Goal: Task Accomplishment & Management: Complete application form

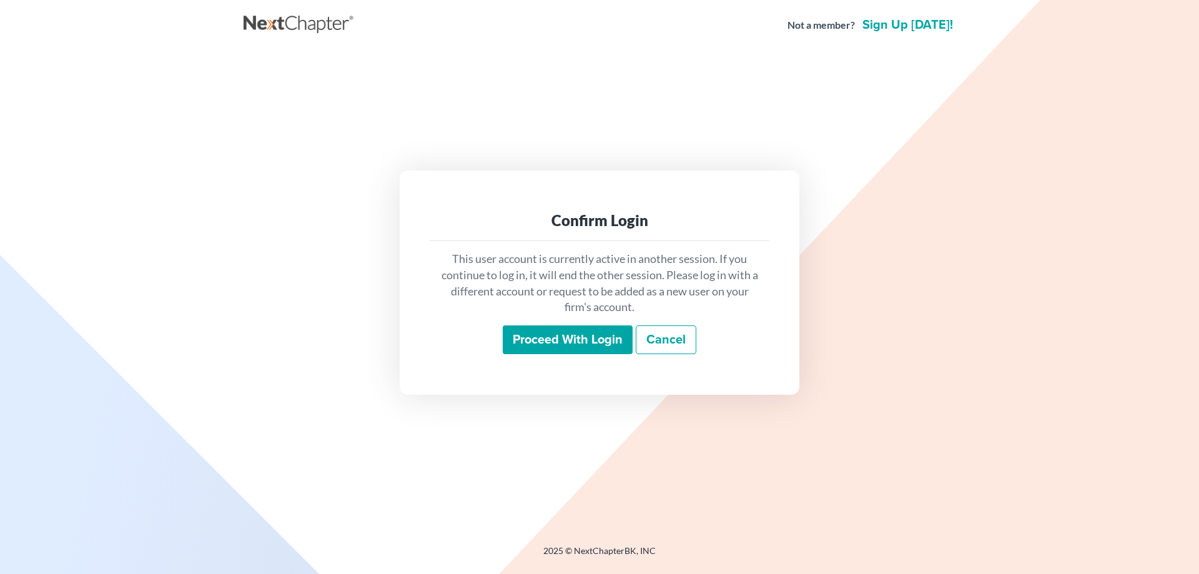
click at [536, 342] on input "Proceed with login" at bounding box center [568, 339] width 130 height 29
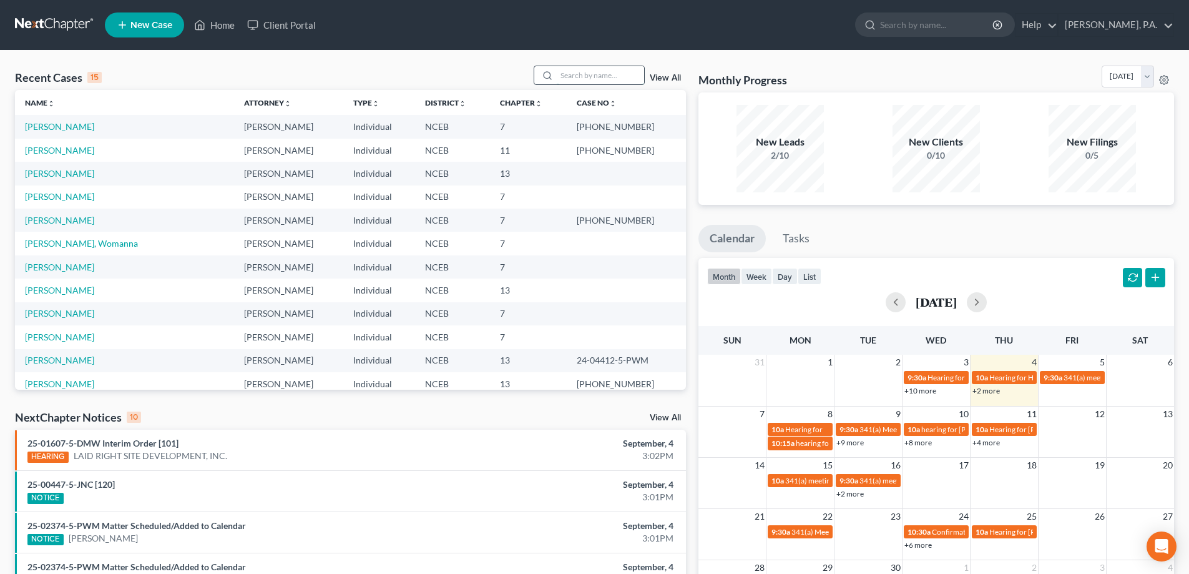
click at [578, 72] on input "search" at bounding box center [600, 75] width 87 height 18
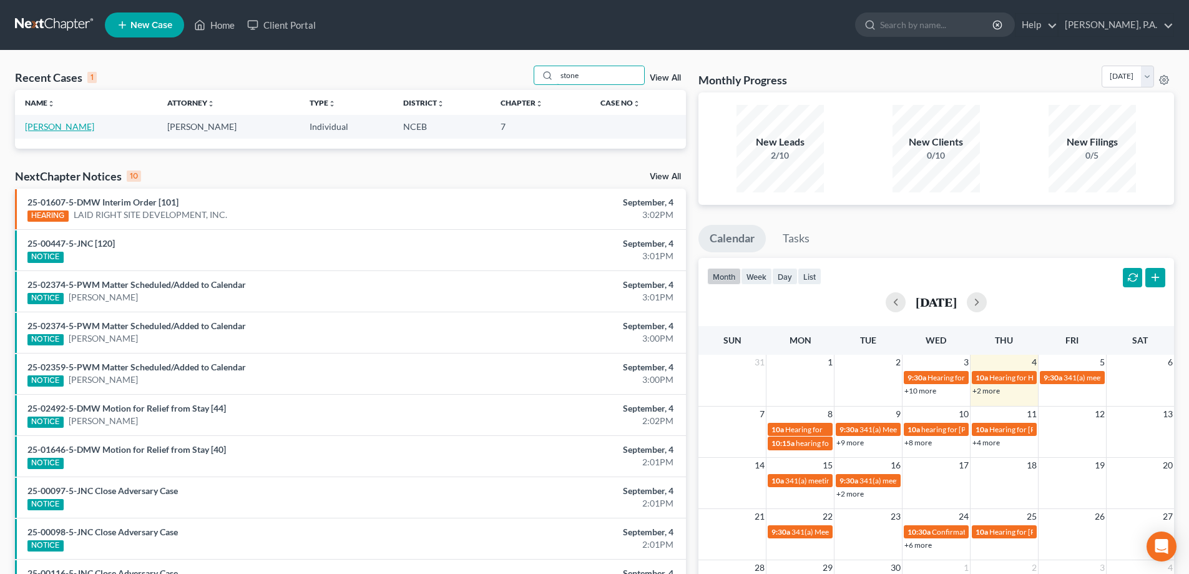
type input "stone"
click at [68, 127] on link "[PERSON_NAME]" at bounding box center [59, 126] width 69 height 11
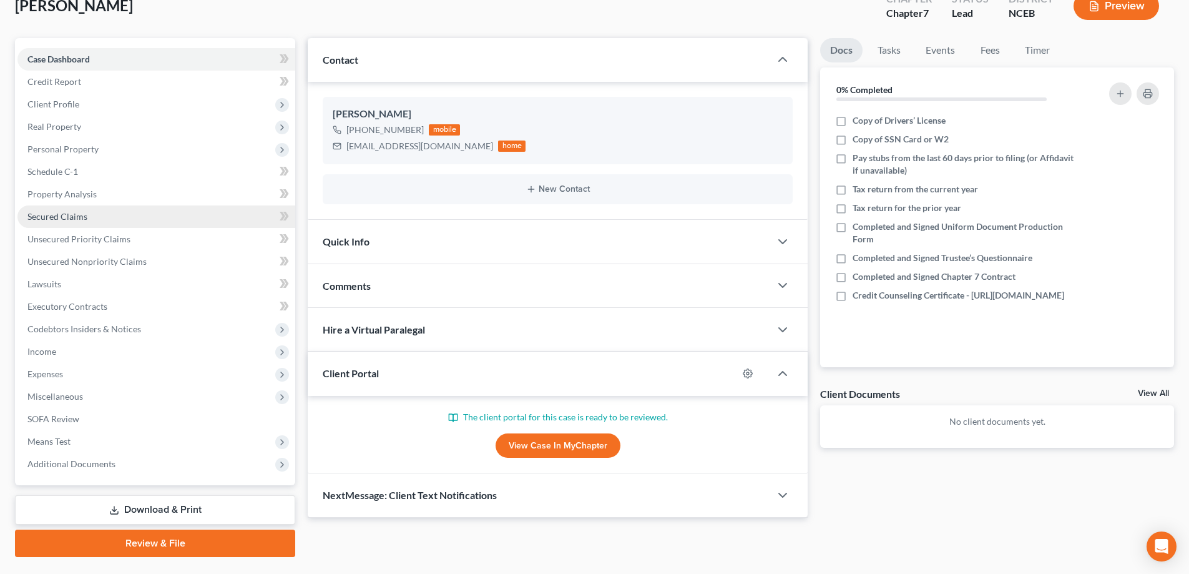
scroll to position [112, 0]
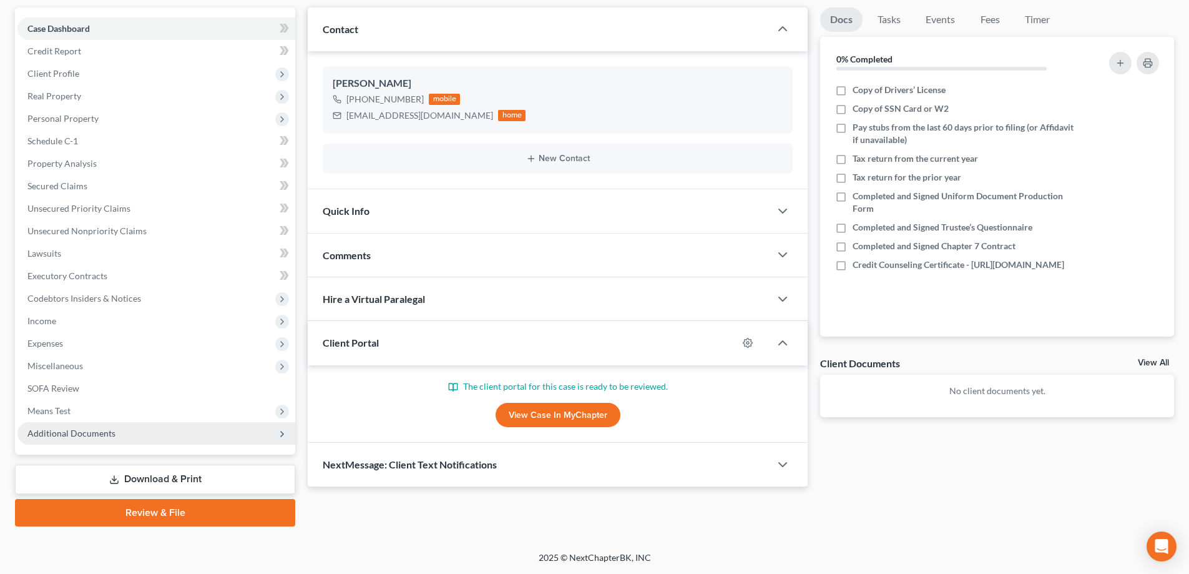
click at [133, 431] on span "Additional Documents" at bounding box center [156, 433] width 278 height 22
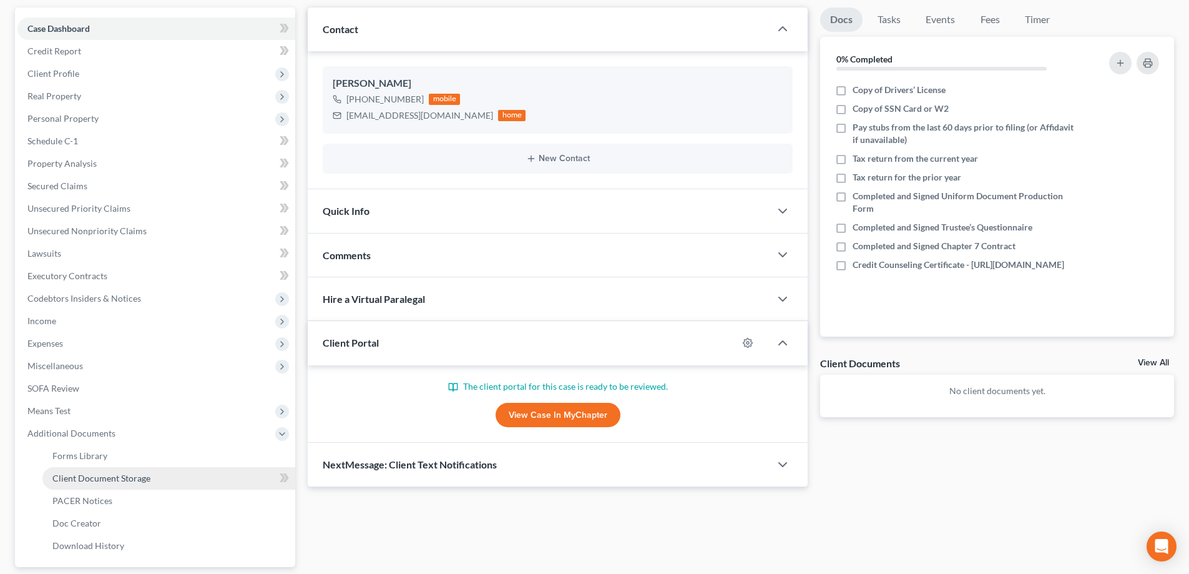
click at [185, 473] on link "Client Document Storage" at bounding box center [168, 478] width 253 height 22
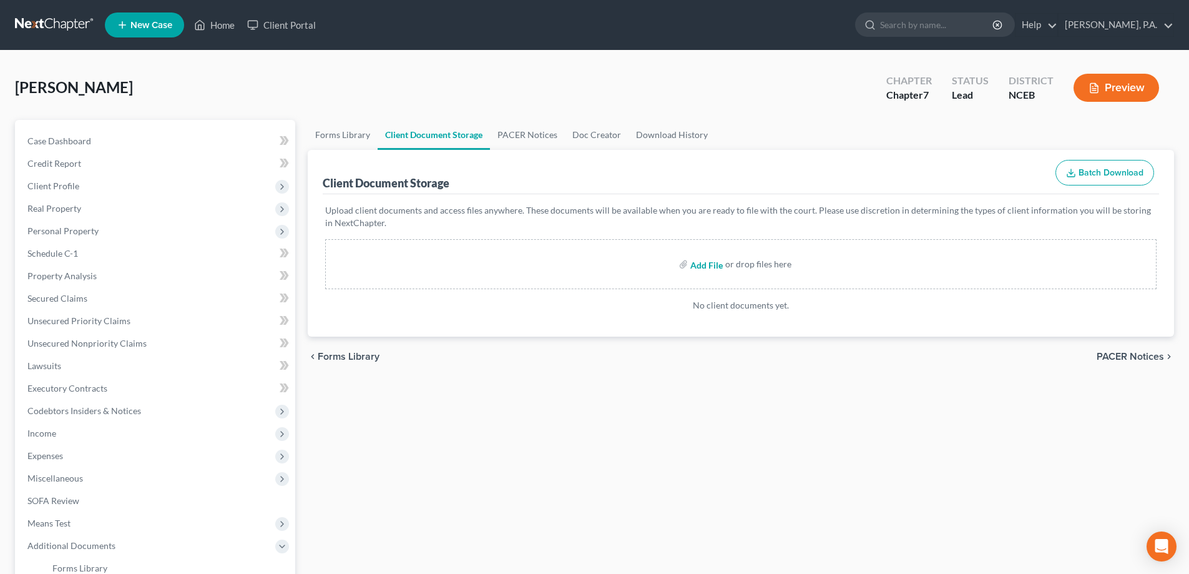
click at [710, 267] on input "file" at bounding box center [706, 264] width 30 height 22
type input "C:\fakepath\HS-25C92653.pdf"
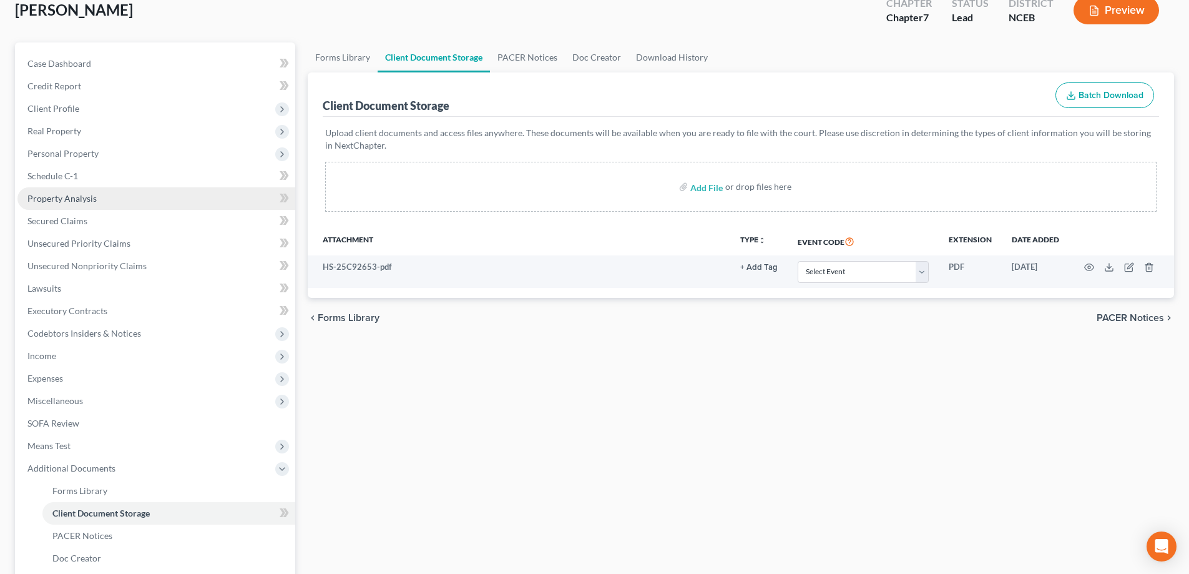
scroll to position [125, 0]
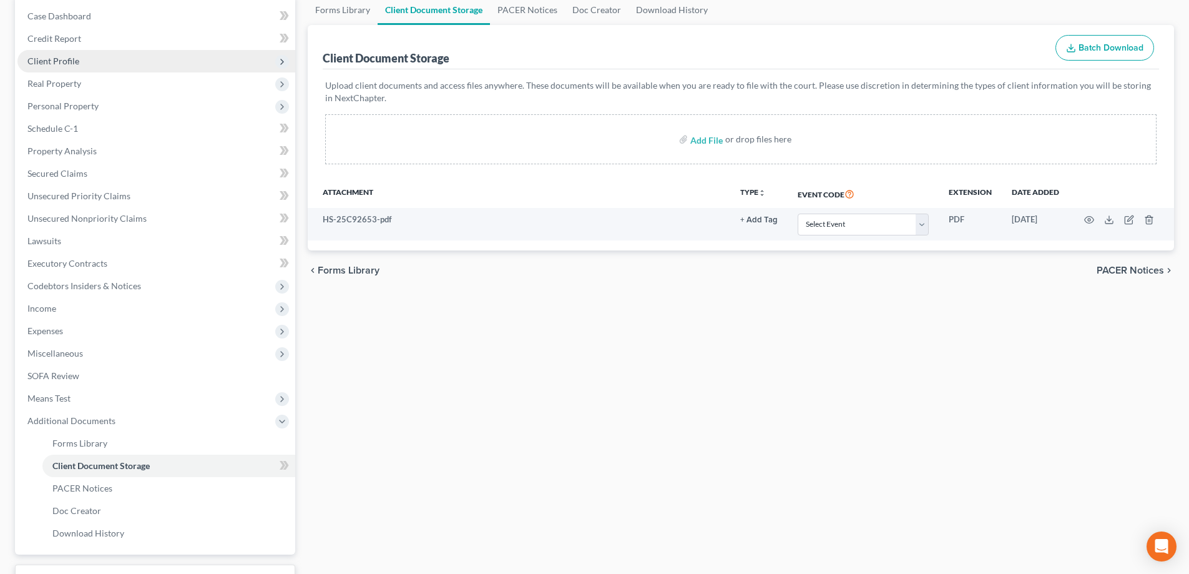
click at [87, 64] on span "Client Profile" at bounding box center [156, 61] width 278 height 22
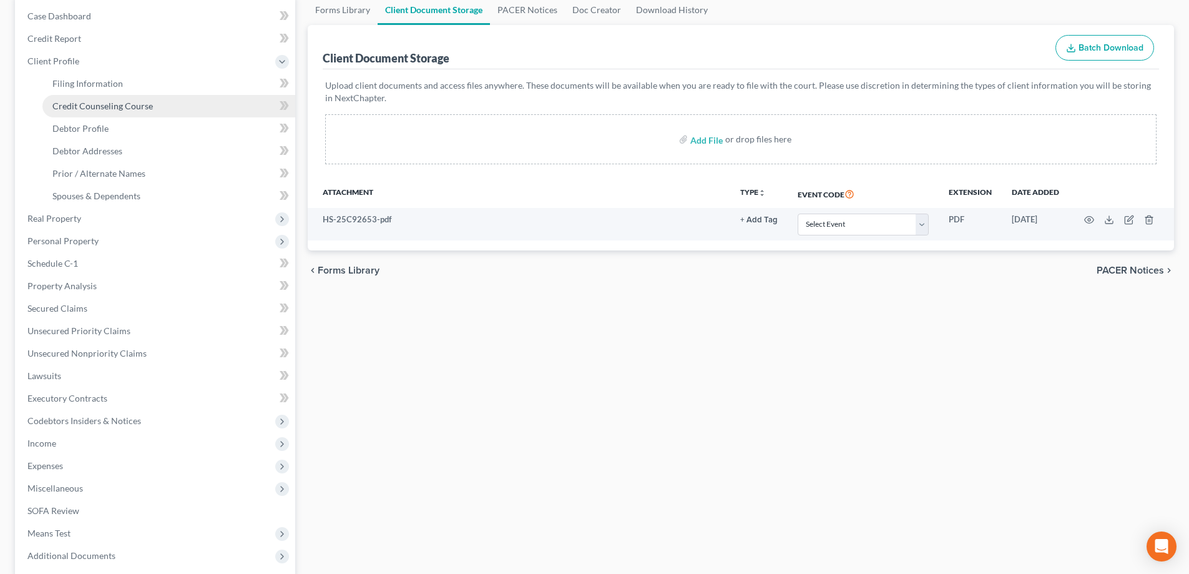
click at [131, 106] on span "Credit Counseling Course" at bounding box center [102, 106] width 101 height 11
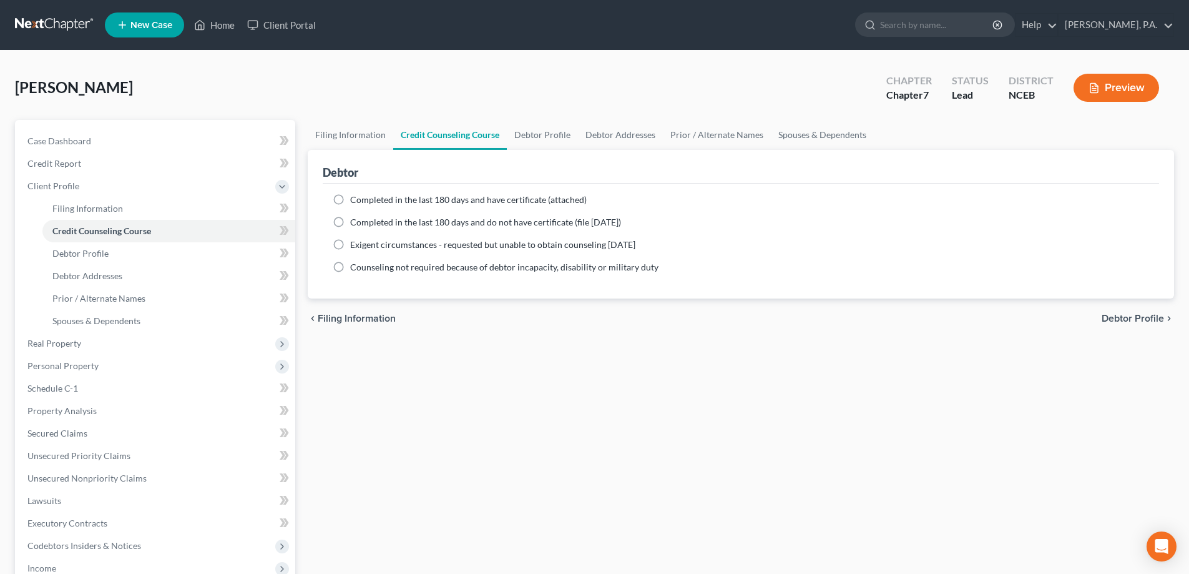
click at [350, 219] on label "Completed in the last 180 days and do not have certificate (file [DATE])" at bounding box center [485, 222] width 271 height 12
click at [355, 219] on input "Completed in the last 180 days and do not have certificate (file [DATE])" at bounding box center [359, 220] width 8 height 8
radio input "true"
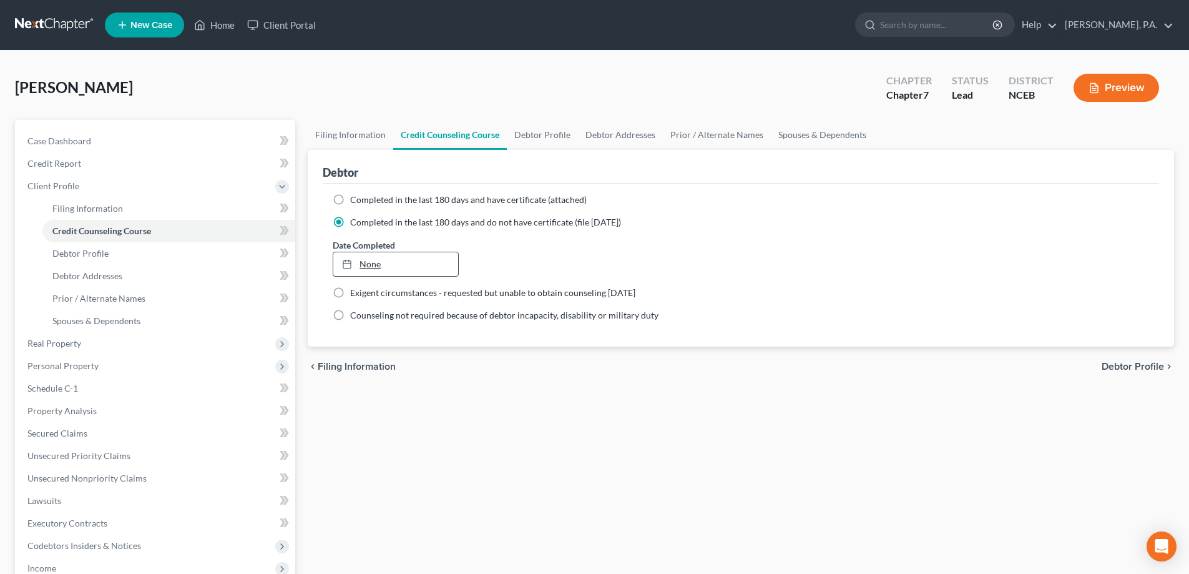
click at [376, 263] on link "None" at bounding box center [395, 264] width 124 height 24
type input "[DATE]"
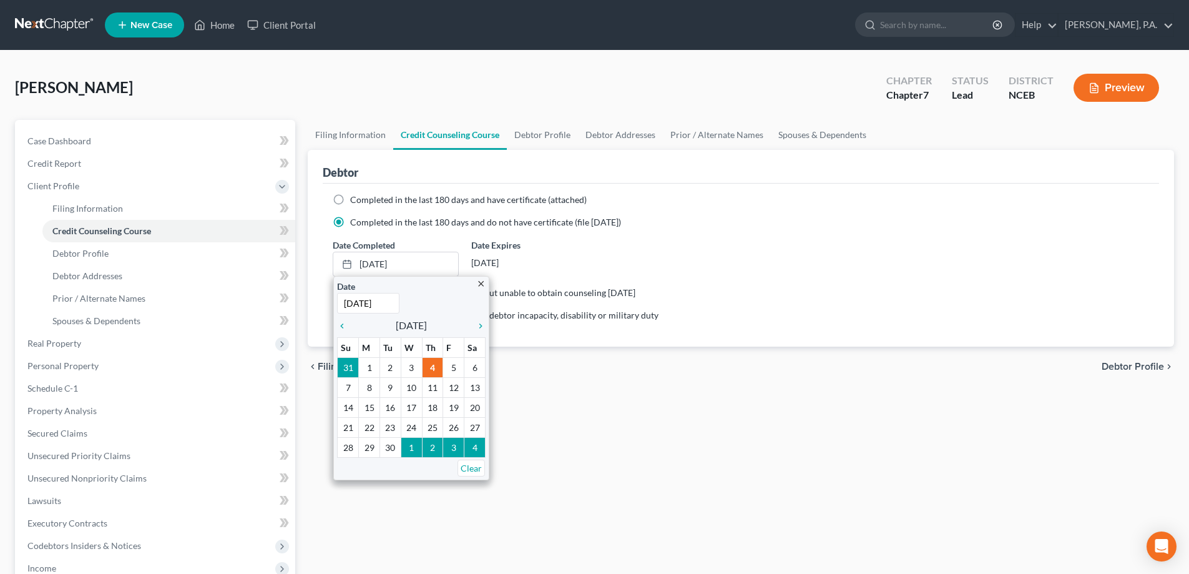
click at [410, 227] on span "Completed in the last 180 days and do not have certificate (file [DATE])" at bounding box center [485, 222] width 271 height 11
click at [363, 224] on input "Completed in the last 180 days and do not have certificate (file [DATE])" at bounding box center [359, 220] width 8 height 8
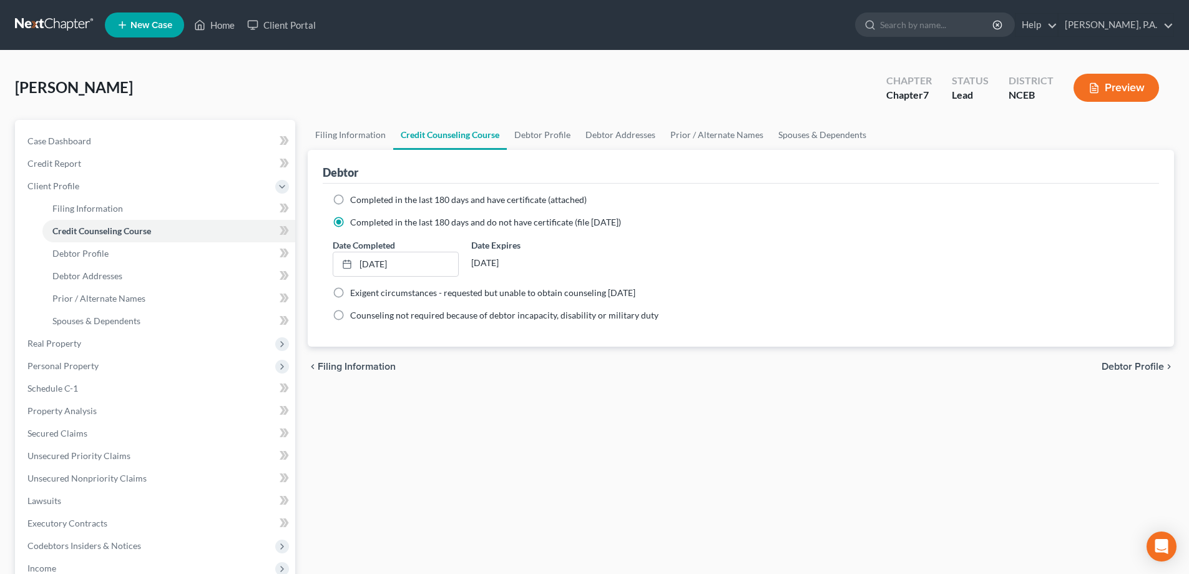
click at [350, 202] on label "Completed in the last 180 days and have certificate (attached)" at bounding box center [468, 200] width 237 height 12
click at [355, 202] on input "Completed in the last 180 days and have certificate (attached)" at bounding box center [359, 198] width 8 height 8
radio input "true"
radio input "false"
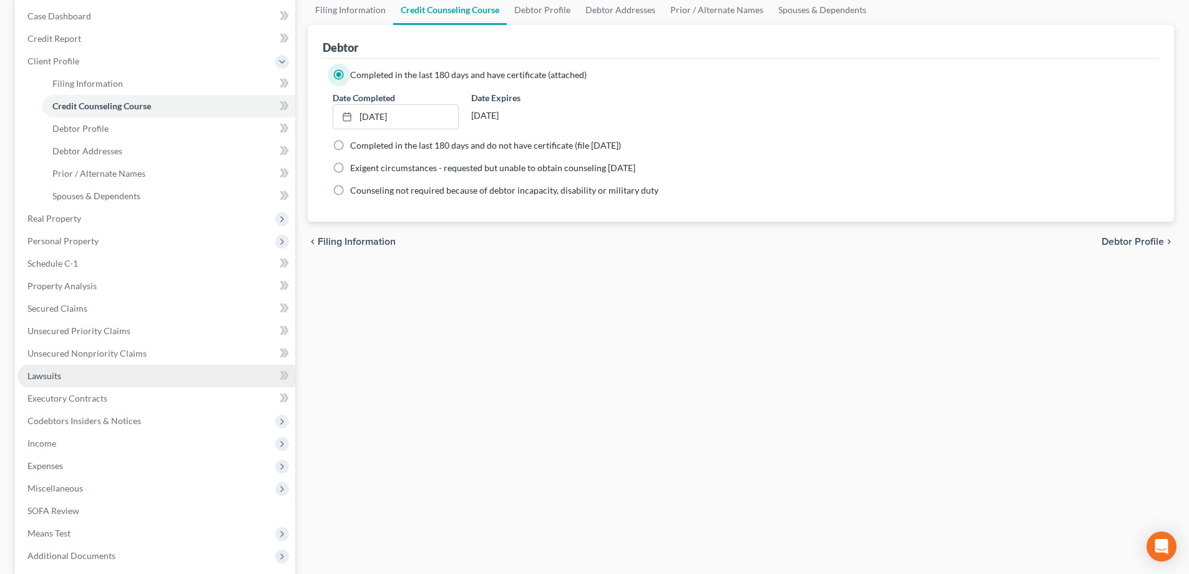
scroll to position [247, 0]
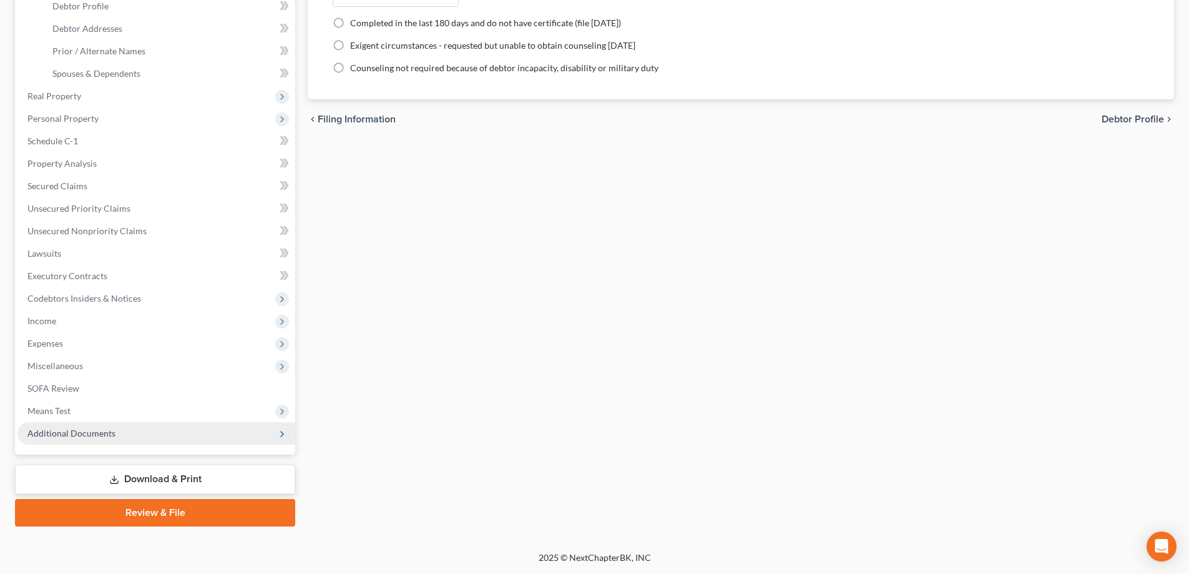
click at [137, 435] on span "Additional Documents" at bounding box center [156, 433] width 278 height 22
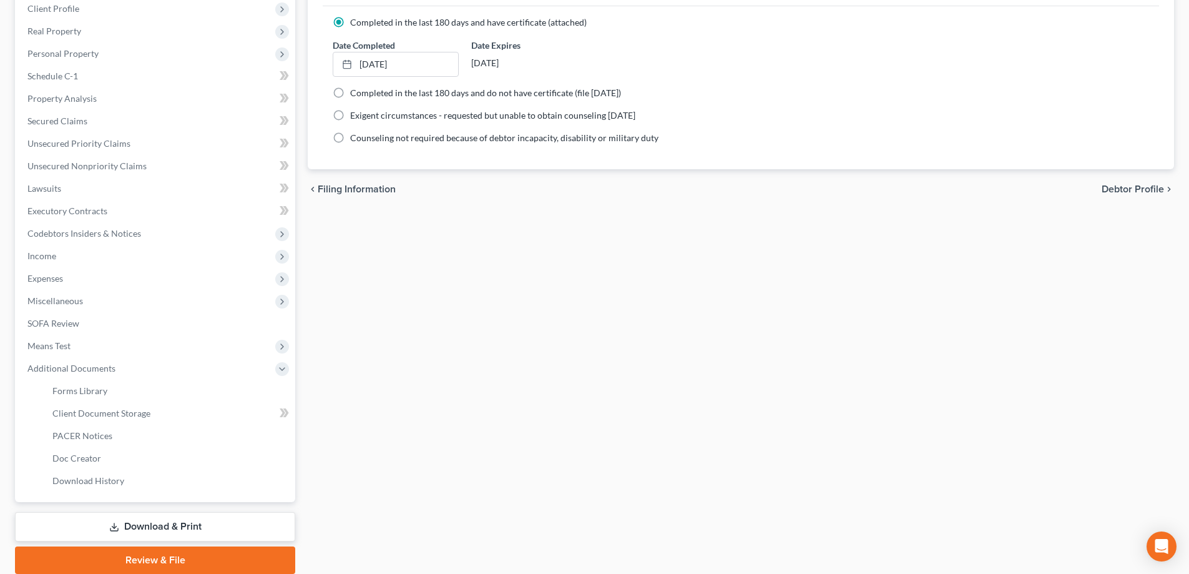
scroll to position [225, 0]
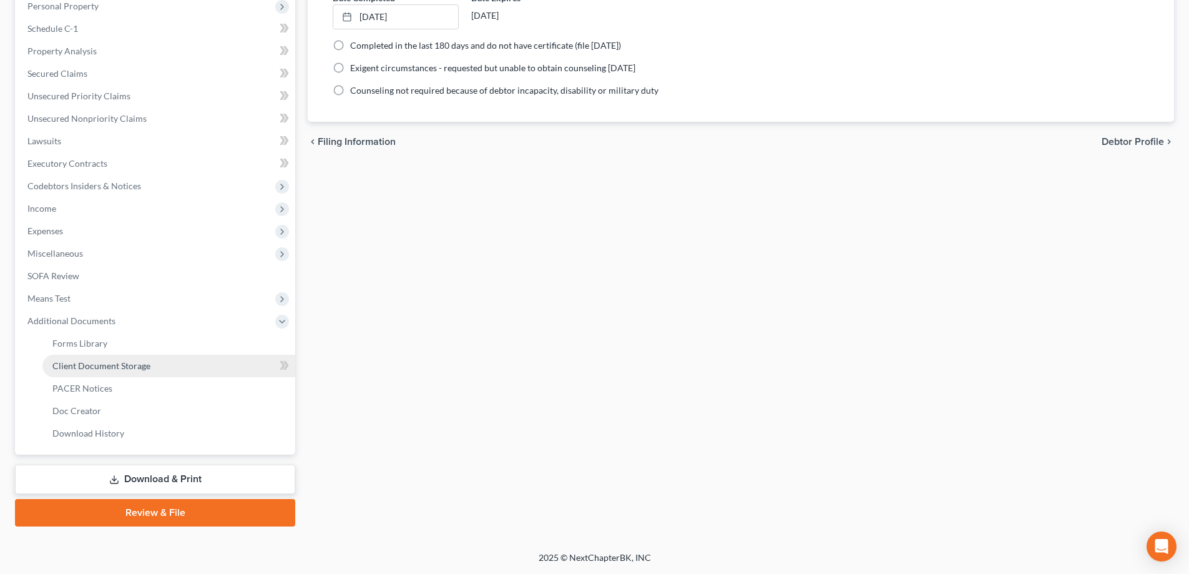
click at [129, 366] on span "Client Document Storage" at bounding box center [101, 365] width 98 height 11
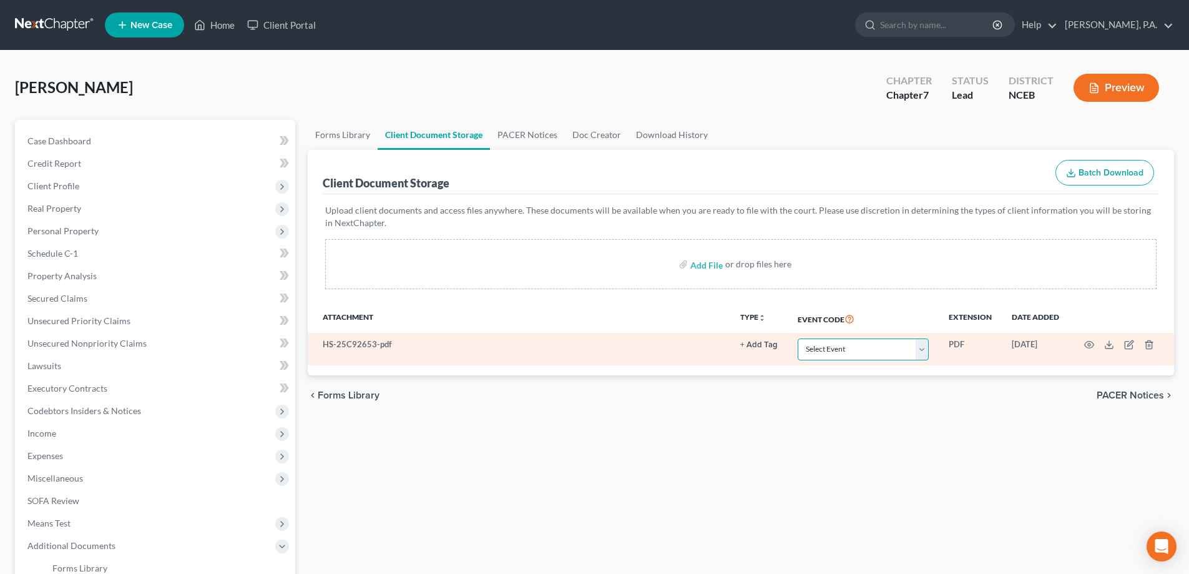
click at [918, 352] on select "Select Event Certificate of Credit Counseling" at bounding box center [863, 349] width 131 height 22
select select "0"
click at [798, 338] on select "Select Event Certificate of Credit Counseling" at bounding box center [863, 349] width 131 height 22
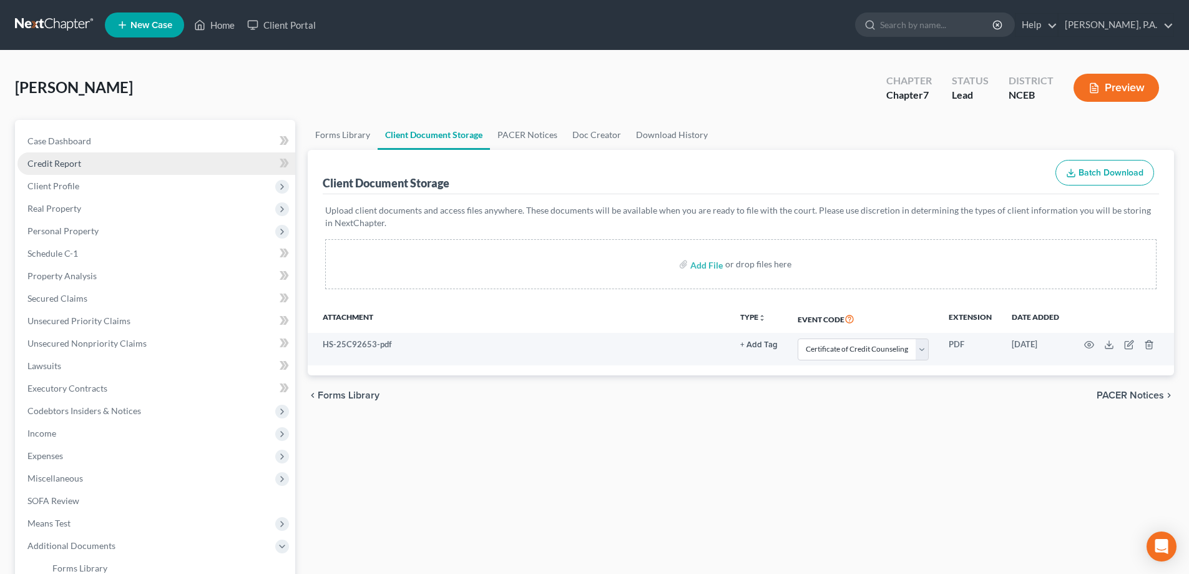
click at [145, 168] on link "Credit Report" at bounding box center [156, 163] width 278 height 22
